Goal: Task Accomplishment & Management: Manage account settings

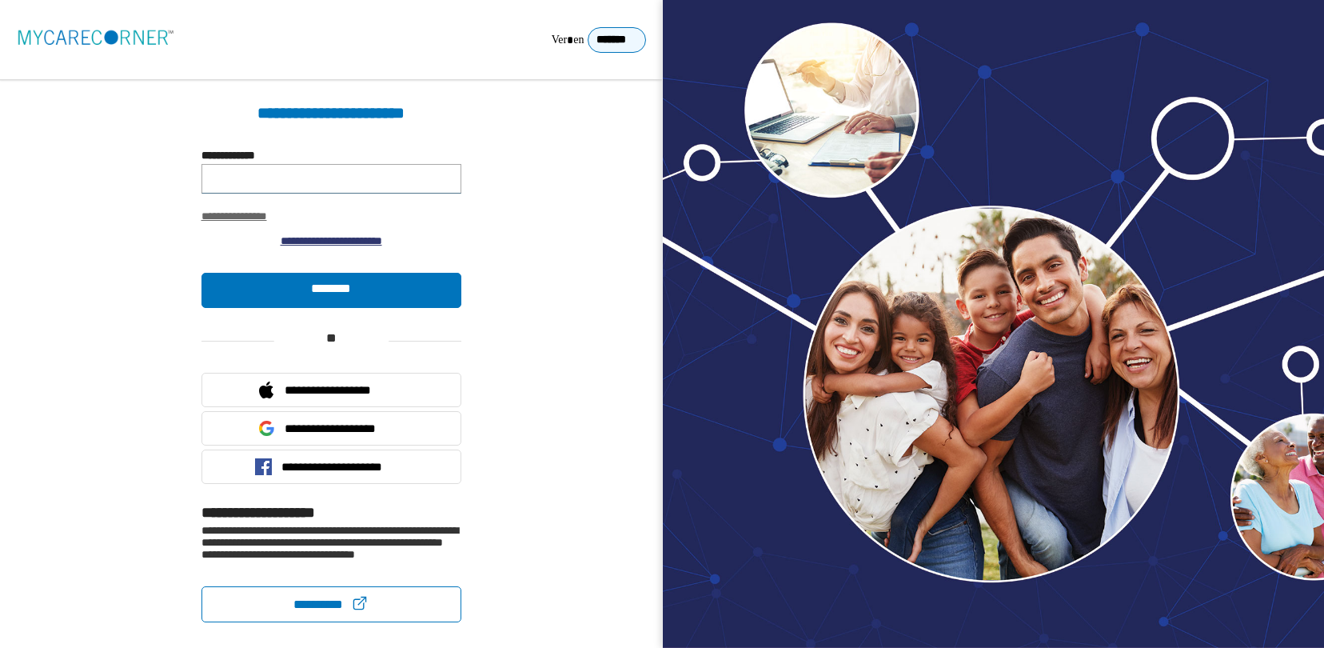
click at [325, 180] on input "**********" at bounding box center [331, 179] width 260 height 30
